Goal: Transaction & Acquisition: Obtain resource

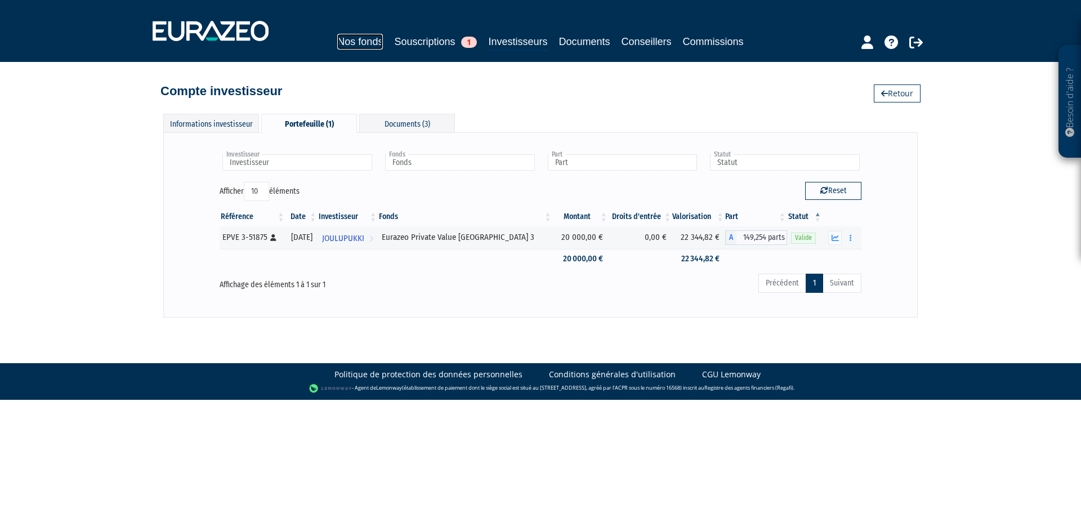
drag, startPoint x: 0, startPoint y: 0, endPoint x: 363, endPoint y: 38, distance: 365.2
click at [363, 38] on link "Nos fonds" at bounding box center [360, 42] width 46 height 16
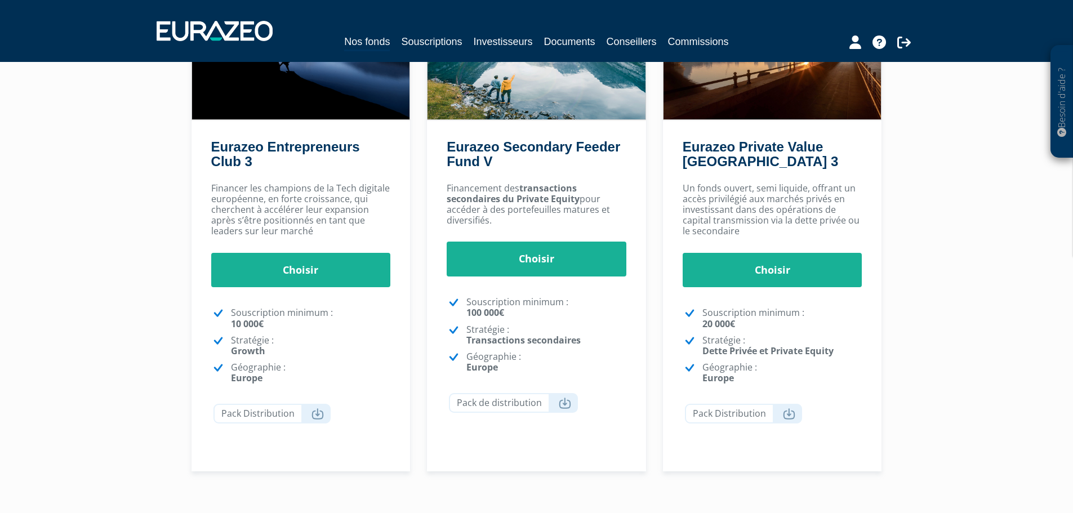
scroll to position [169, 0]
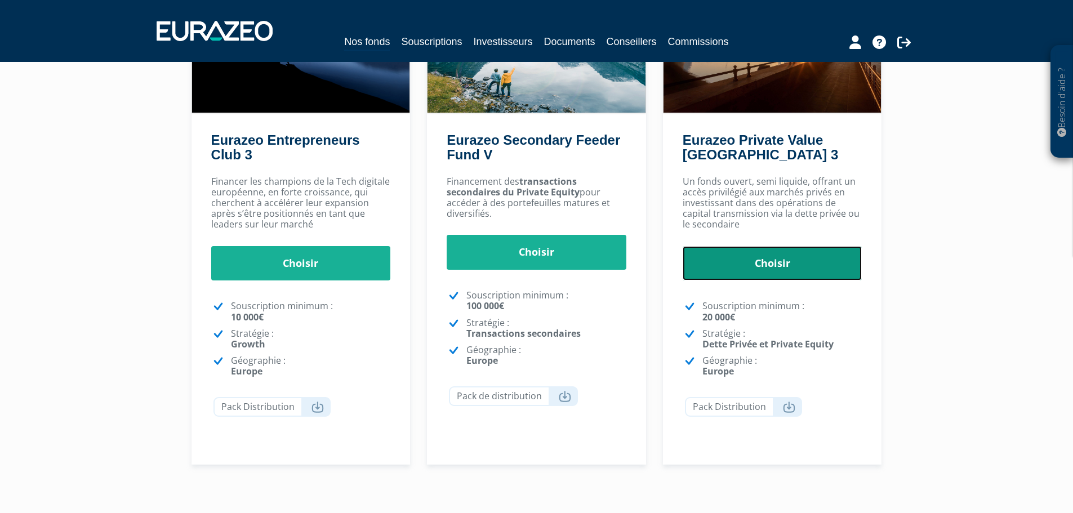
click at [764, 261] on link "Choisir" at bounding box center [773, 263] width 180 height 35
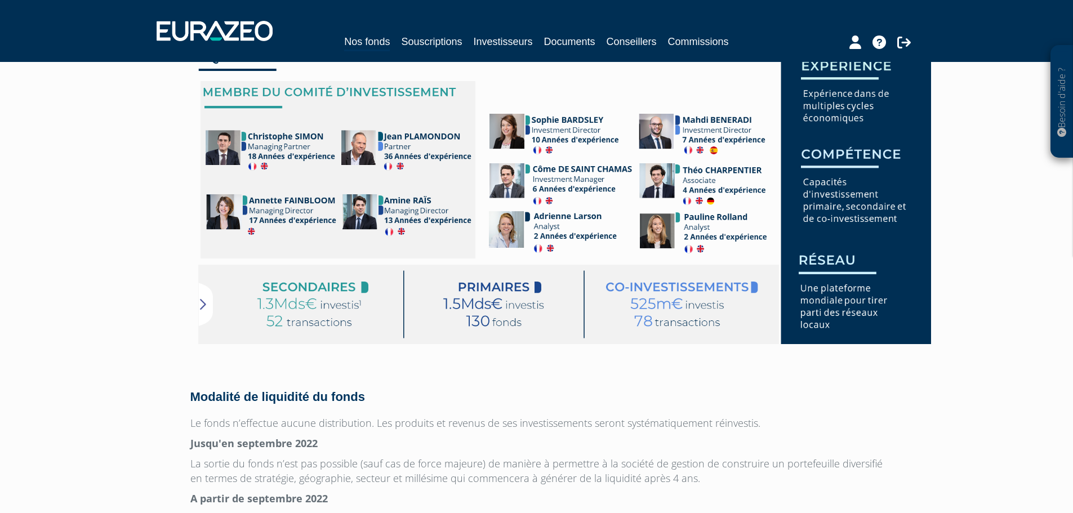
scroll to position [2647, 0]
